Goal: Task Accomplishment & Management: Use online tool/utility

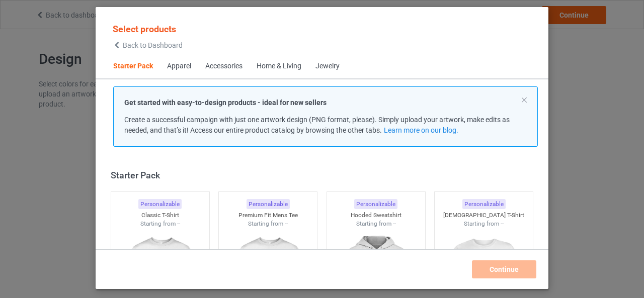
scroll to position [13, 0]
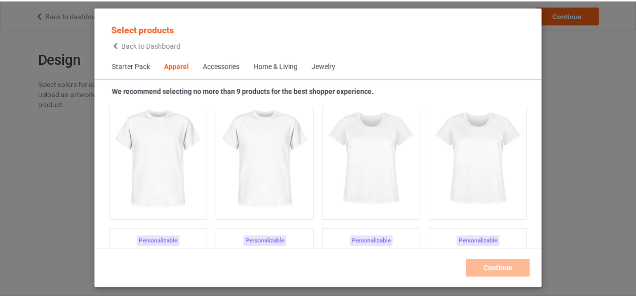
scroll to position [1752, 0]
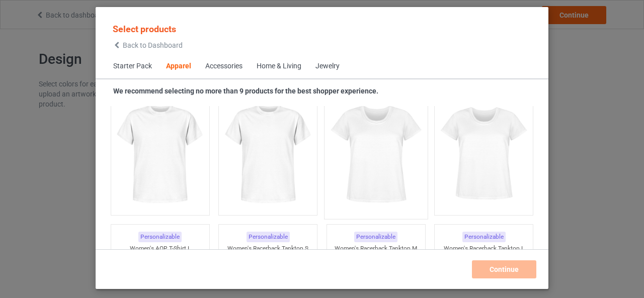
click at [371, 179] on img at bounding box center [376, 155] width 95 height 118
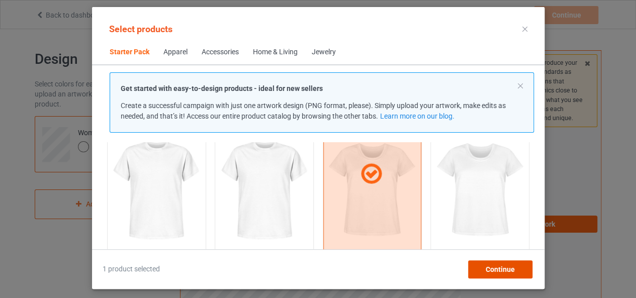
click at [500, 266] on span "Continue" at bounding box center [499, 270] width 29 height 8
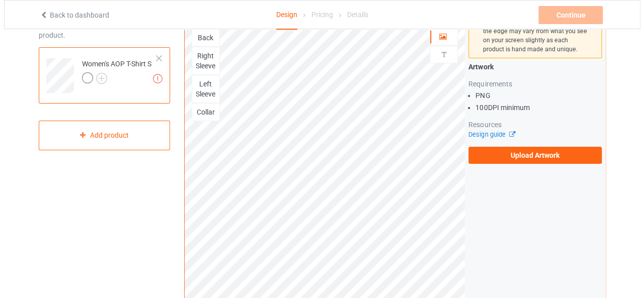
scroll to position [71, 0]
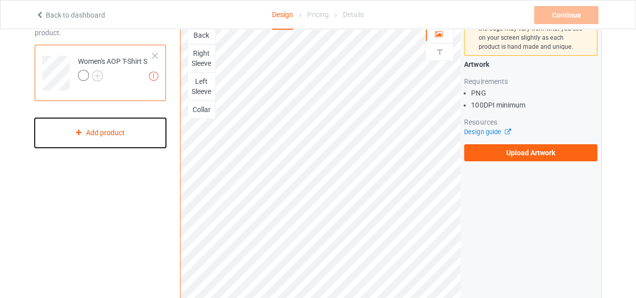
click at [148, 138] on div "Add product" at bounding box center [100, 133] width 131 height 30
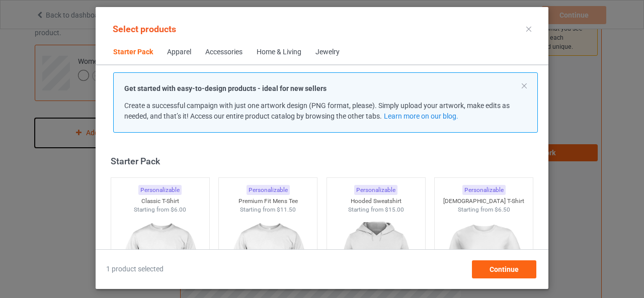
scroll to position [13, 0]
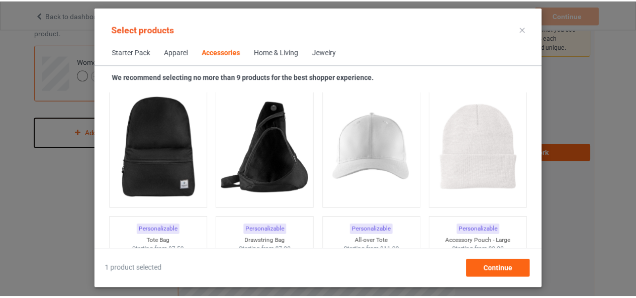
scroll to position [2924, 0]
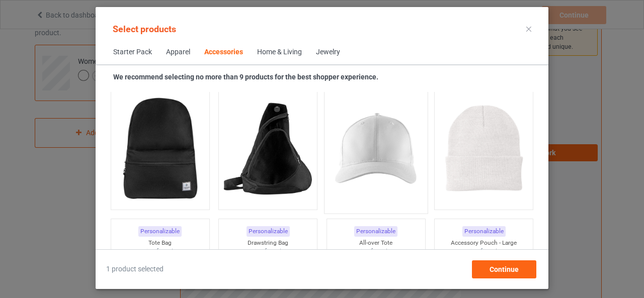
click at [369, 181] on img at bounding box center [376, 149] width 95 height 118
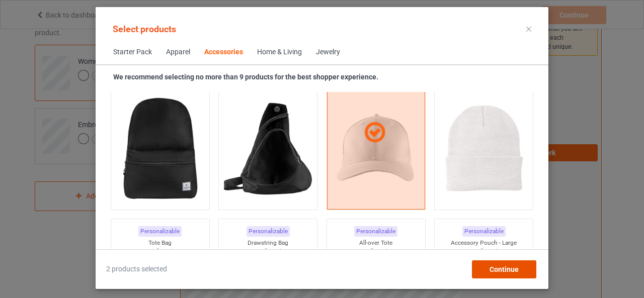
click at [505, 267] on span "Continue" at bounding box center [503, 270] width 29 height 8
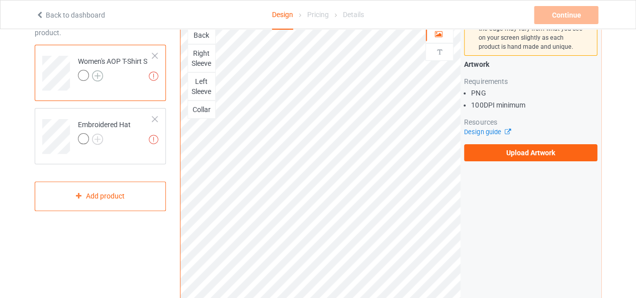
click at [95, 72] on img at bounding box center [97, 75] width 11 height 11
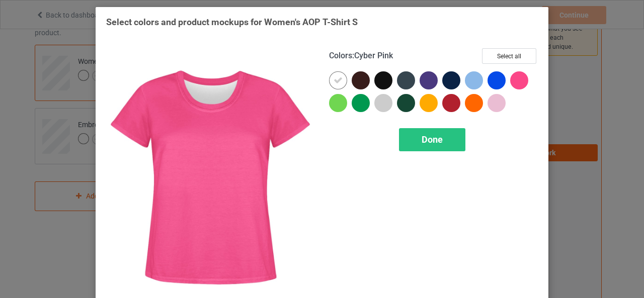
click at [515, 81] on div at bounding box center [519, 80] width 18 height 18
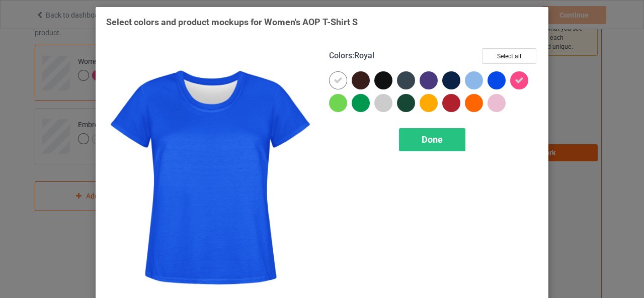
click at [497, 80] on div at bounding box center [496, 80] width 18 height 18
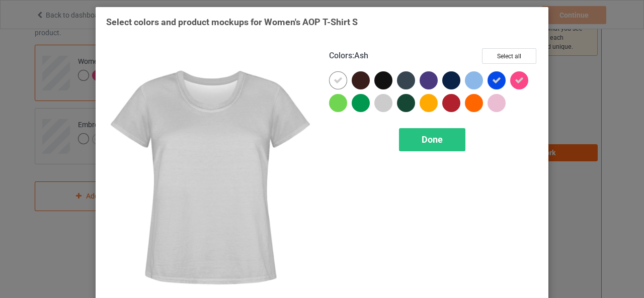
click at [381, 100] on div at bounding box center [383, 103] width 18 height 18
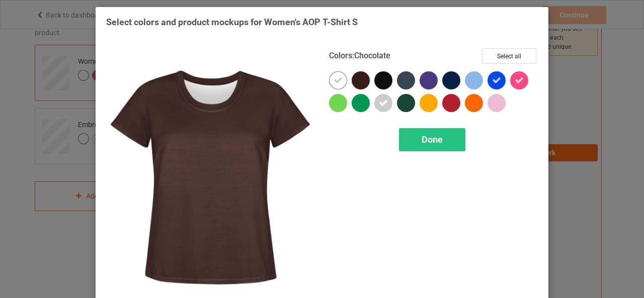
click at [356, 75] on div at bounding box center [361, 80] width 18 height 18
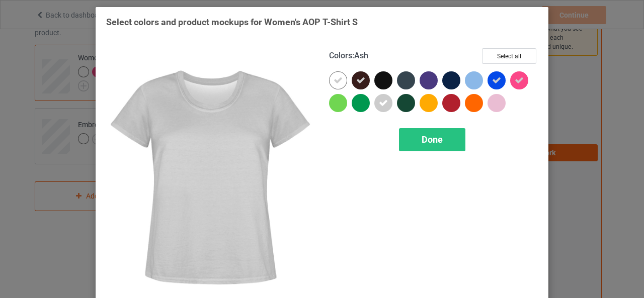
click at [384, 104] on div at bounding box center [383, 103] width 18 height 18
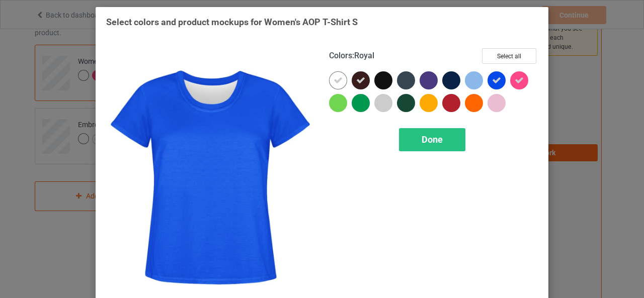
click at [494, 80] on icon at bounding box center [496, 80] width 9 height 9
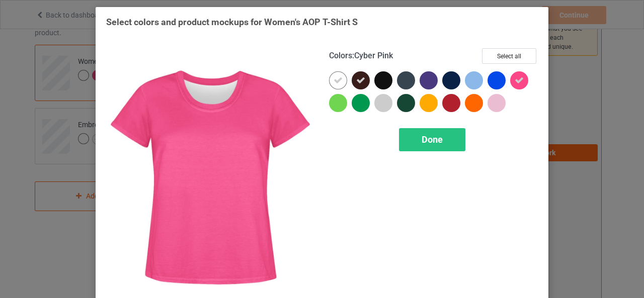
click at [510, 80] on div at bounding box center [519, 80] width 18 height 18
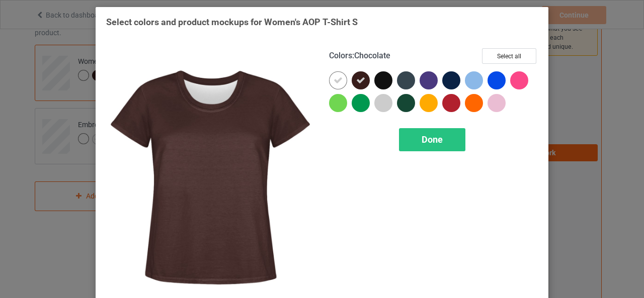
click at [356, 77] on icon at bounding box center [360, 80] width 9 height 9
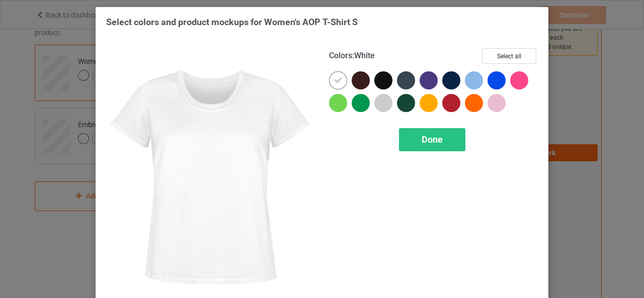
click at [334, 82] on icon at bounding box center [338, 80] width 9 height 9
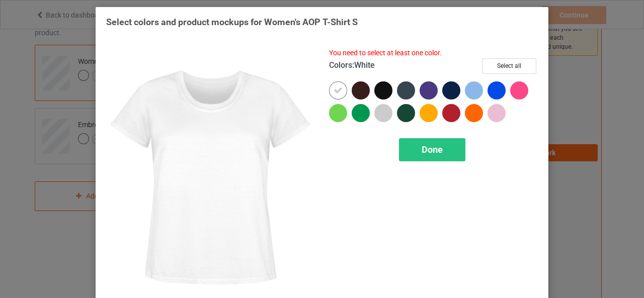
click at [334, 82] on div at bounding box center [338, 90] width 18 height 18
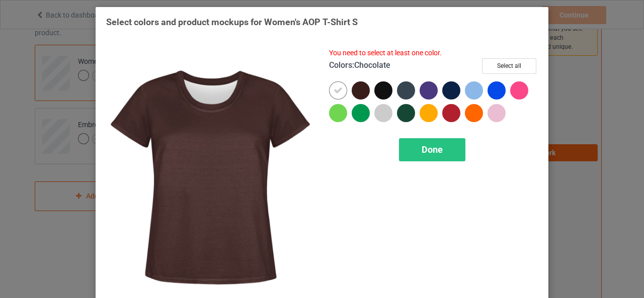
click at [357, 96] on div at bounding box center [361, 90] width 18 height 18
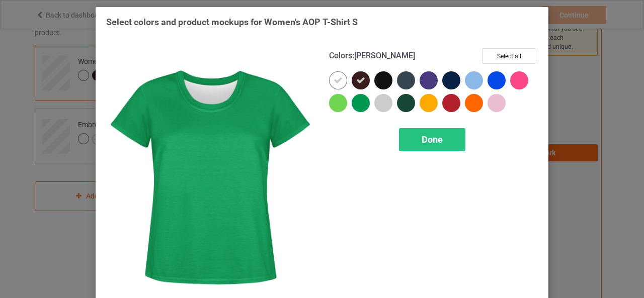
click at [357, 96] on div at bounding box center [361, 103] width 18 height 18
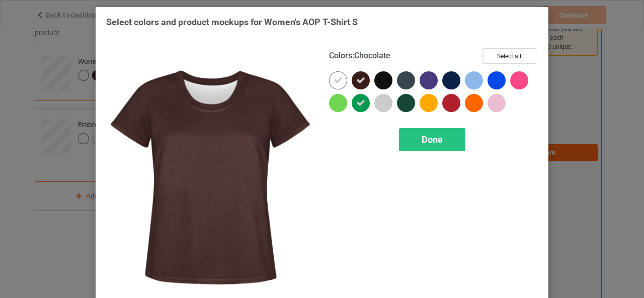
click at [356, 82] on icon at bounding box center [360, 80] width 9 height 9
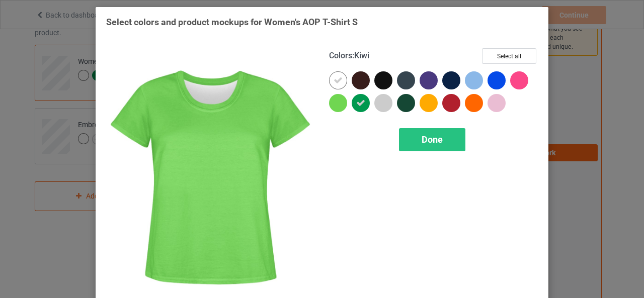
drag, startPoint x: 334, startPoint y: 99, endPoint x: 338, endPoint y: 105, distance: 7.2
click at [338, 105] on div at bounding box center [338, 103] width 18 height 18
click at [338, 105] on icon at bounding box center [338, 103] width 9 height 9
click at [338, 105] on div at bounding box center [338, 103] width 18 height 18
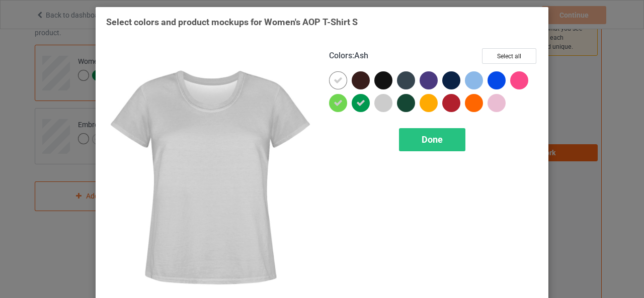
click at [385, 102] on div at bounding box center [383, 103] width 18 height 18
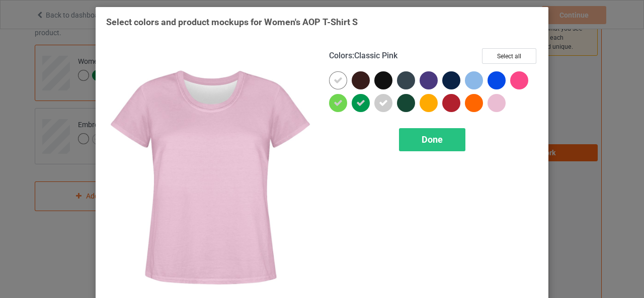
click at [487, 102] on div at bounding box center [496, 103] width 18 height 18
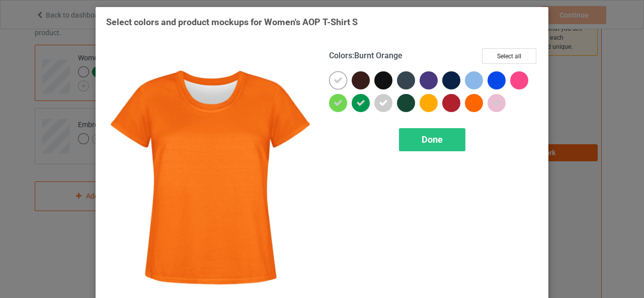
click at [471, 105] on div at bounding box center [474, 103] width 18 height 18
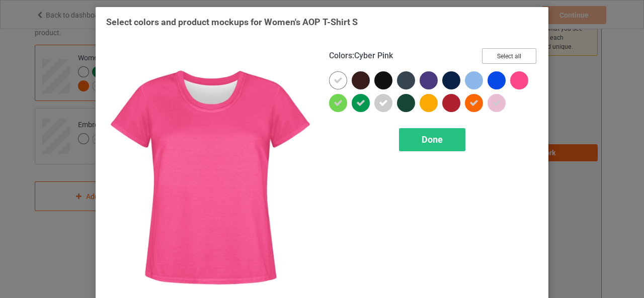
click at [514, 58] on button "Select all" at bounding box center [509, 56] width 54 height 16
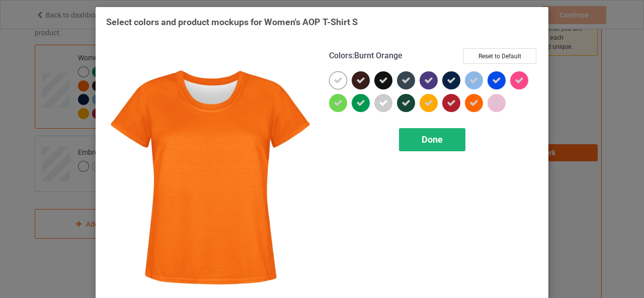
click at [448, 133] on div "Done" at bounding box center [432, 139] width 66 height 23
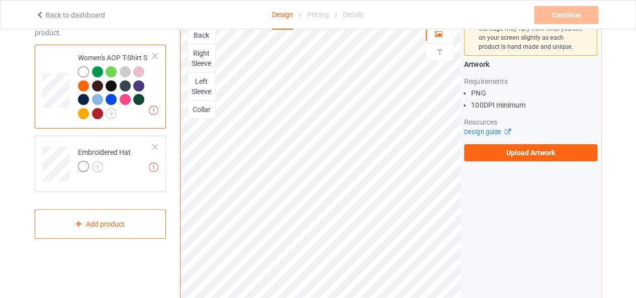
click at [124, 97] on div at bounding box center [125, 99] width 11 height 11
click at [124, 99] on div at bounding box center [125, 99] width 11 height 11
click at [207, 105] on div "Collar" at bounding box center [201, 110] width 27 height 10
click at [196, 105] on div "Collar" at bounding box center [201, 110] width 27 height 10
click at [196, 82] on div "Left Sleeve" at bounding box center [201, 86] width 27 height 20
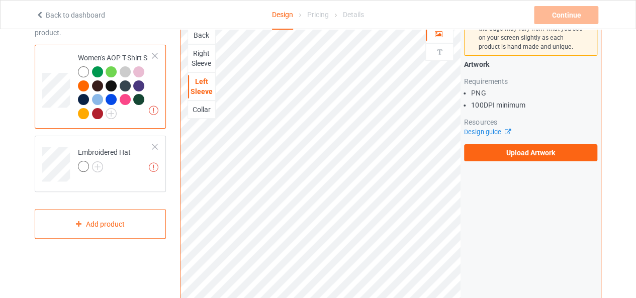
click at [199, 102] on div "Collar" at bounding box center [202, 110] width 28 height 18
click at [203, 38] on div "Back" at bounding box center [201, 35] width 27 height 10
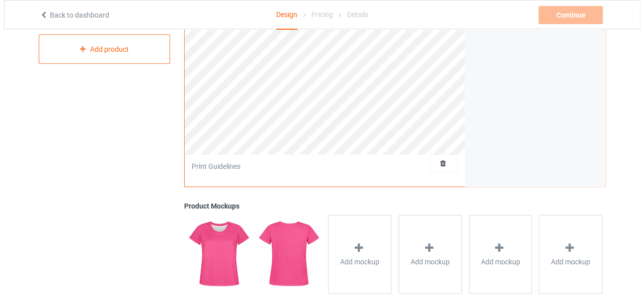
scroll to position [352, 0]
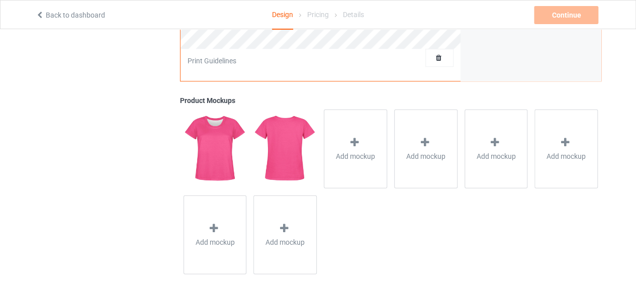
click at [215, 186] on img at bounding box center [215, 148] width 63 height 78
click at [214, 172] on img at bounding box center [215, 148] width 63 height 78
click at [369, 136] on div "Add mockup" at bounding box center [355, 148] width 63 height 79
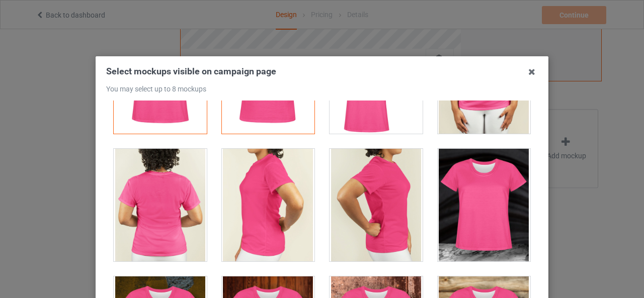
scroll to position [86, 0]
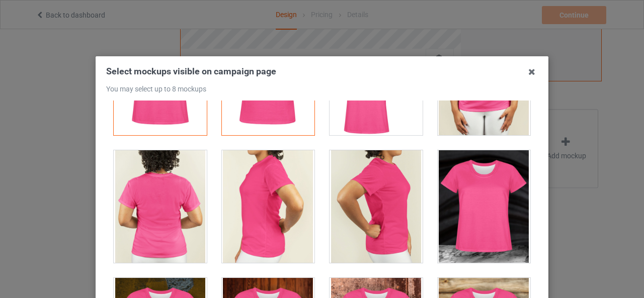
click at [192, 204] on div at bounding box center [160, 206] width 93 height 113
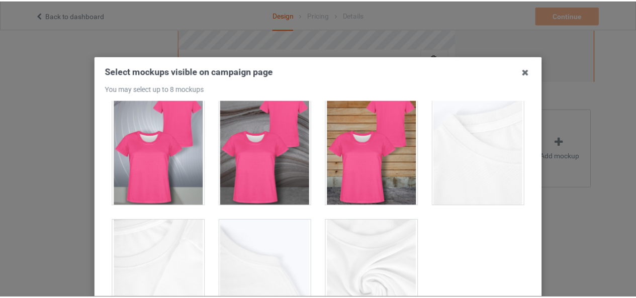
scroll to position [143, 0]
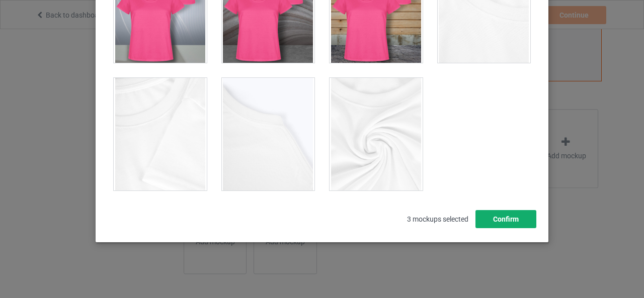
click at [507, 224] on button "Confirm" at bounding box center [505, 219] width 61 height 18
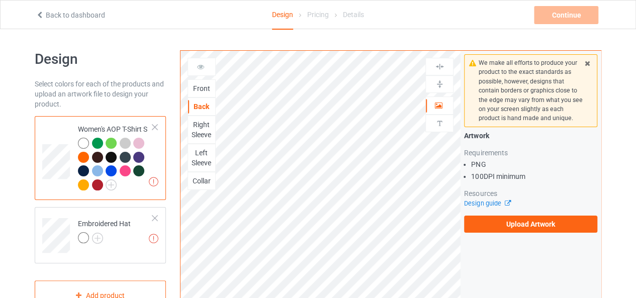
scroll to position [71, 0]
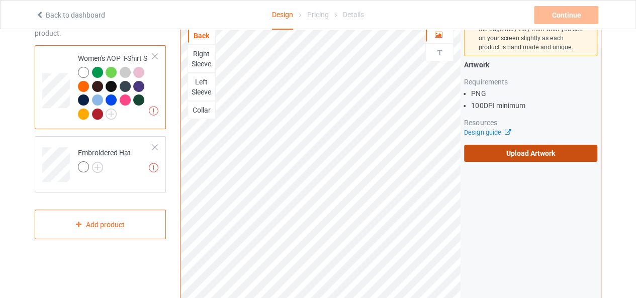
click at [493, 148] on label "Upload Artwork" at bounding box center [530, 153] width 133 height 17
click at [0, 0] on input "Upload Artwork" at bounding box center [0, 0] width 0 height 0
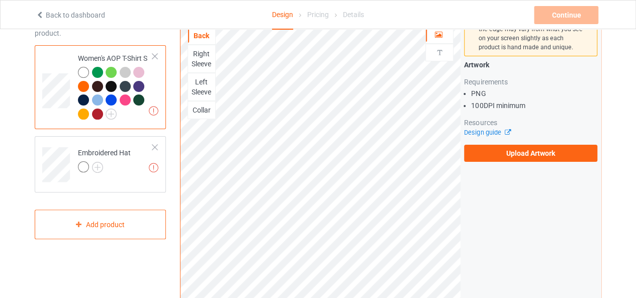
click at [127, 85] on div at bounding box center [125, 86] width 11 height 11
click at [200, 54] on div "Right Sleeve" at bounding box center [201, 59] width 27 height 20
click at [109, 101] on div at bounding box center [111, 100] width 11 height 11
click at [97, 113] on div at bounding box center [97, 114] width 11 height 11
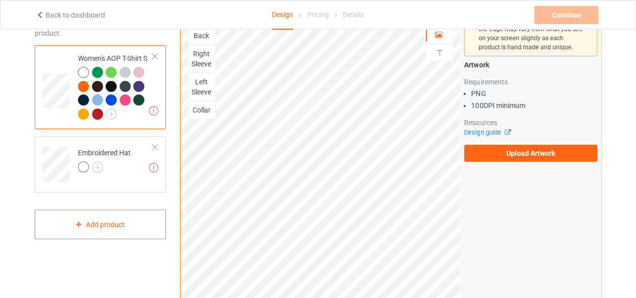
click at [205, 53] on div "Right Sleeve" at bounding box center [201, 59] width 27 height 20
click at [97, 73] on div at bounding box center [97, 72] width 11 height 11
click at [203, 105] on div "Collar" at bounding box center [201, 110] width 27 height 10
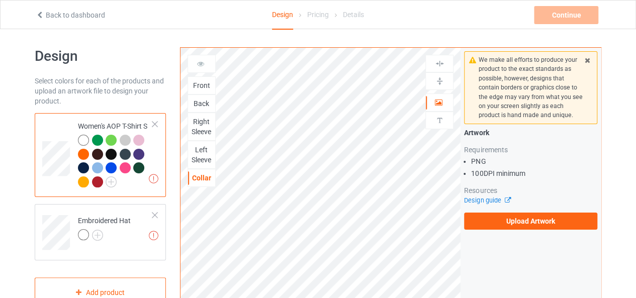
scroll to position [2, 0]
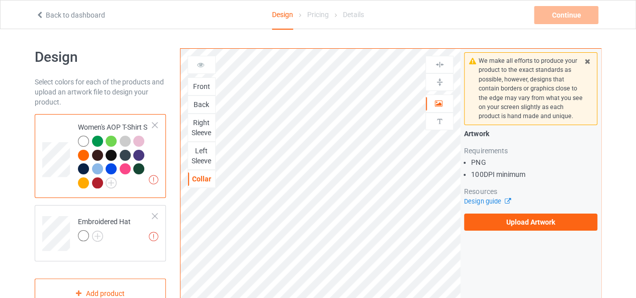
click at [440, 67] on img at bounding box center [440, 65] width 10 height 10
drag, startPoint x: 440, startPoint y: 67, endPoint x: 206, endPoint y: 91, distance: 234.7
click at [206, 91] on div "Front Back Right Sleeve Left Sleeve Collar Artwork Upload artwork before adding…" at bounding box center [321, 224] width 281 height 350
click at [206, 91] on div "Front" at bounding box center [202, 86] width 28 height 18
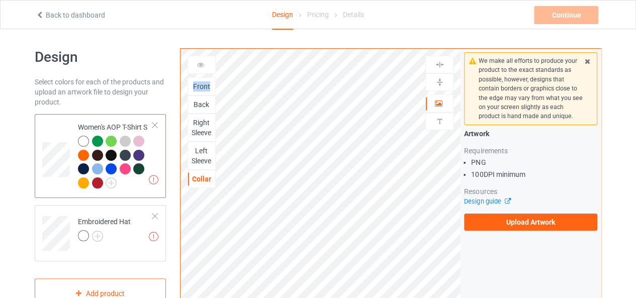
click at [206, 91] on div "Front" at bounding box center [202, 86] width 28 height 18
click at [198, 84] on div "Front" at bounding box center [201, 86] width 27 height 10
click at [199, 69] on div at bounding box center [201, 65] width 27 height 10
click at [199, 67] on icon at bounding box center [201, 63] width 9 height 7
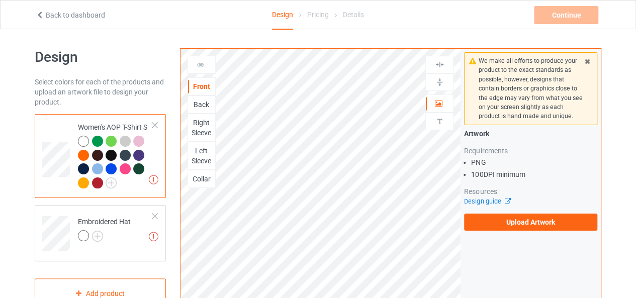
click at [199, 65] on icon at bounding box center [201, 63] width 9 height 7
click at [440, 81] on img at bounding box center [440, 82] width 10 height 10
